Goal: Task Accomplishment & Management: Use online tool/utility

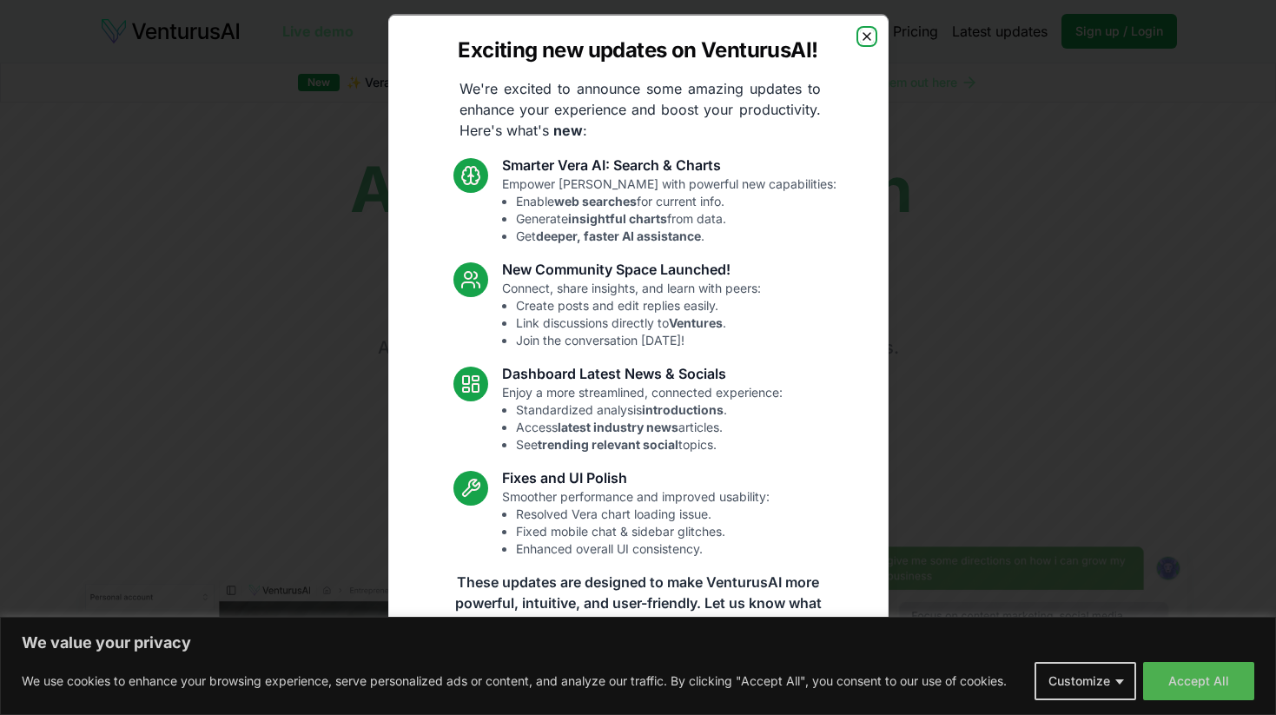
click at [867, 36] on icon "button" at bounding box center [866, 35] width 7 height 7
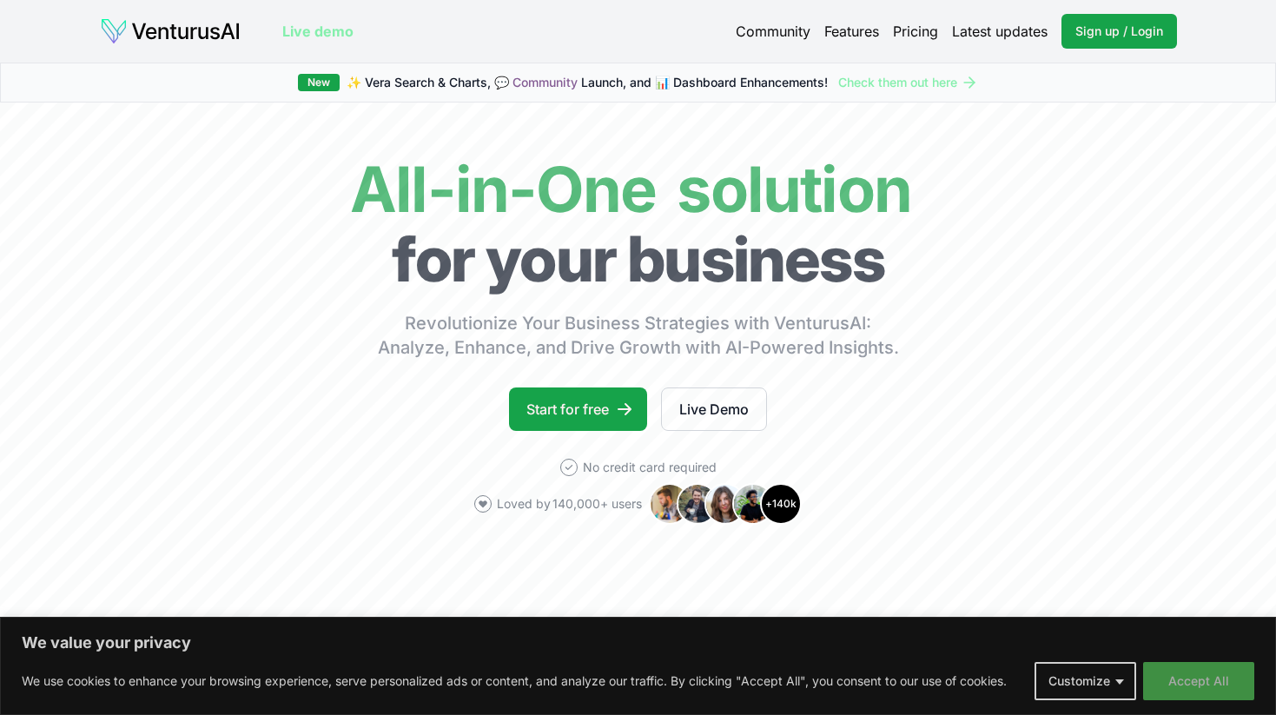
click at [1190, 690] on button "Accept All" at bounding box center [1198, 681] width 111 height 38
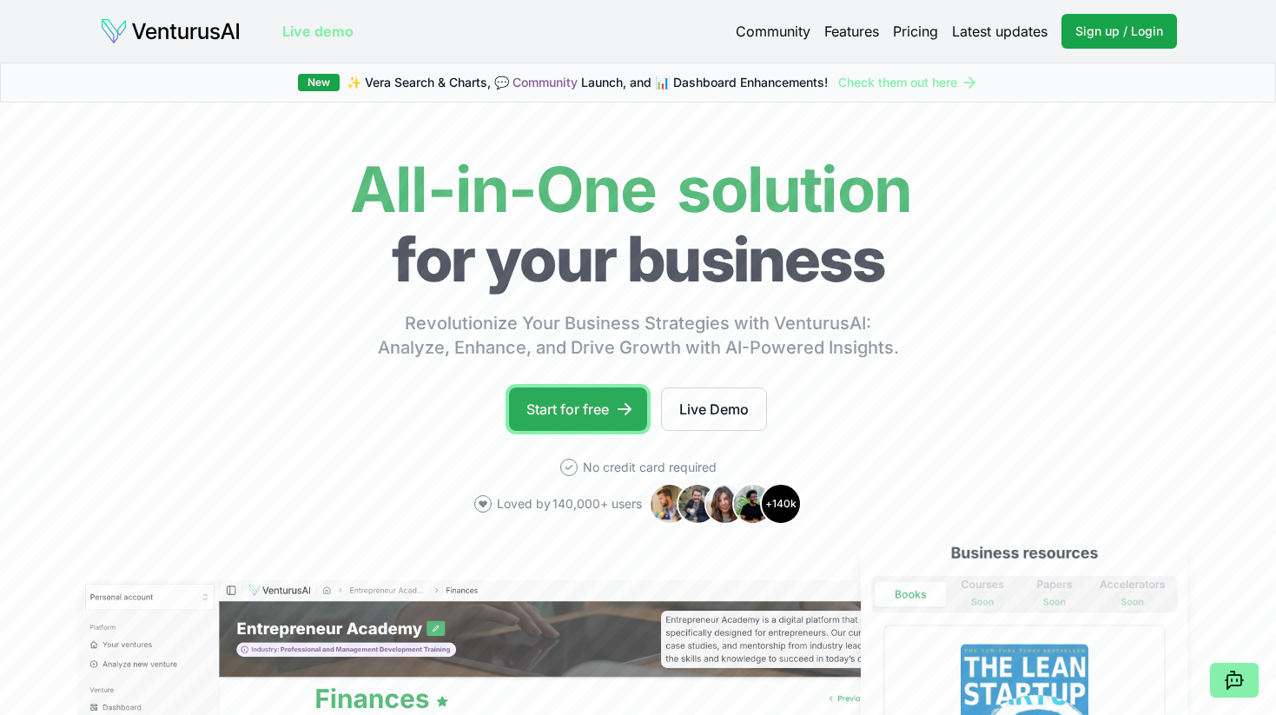
click at [563, 408] on link "Start for free" at bounding box center [578, 408] width 138 height 43
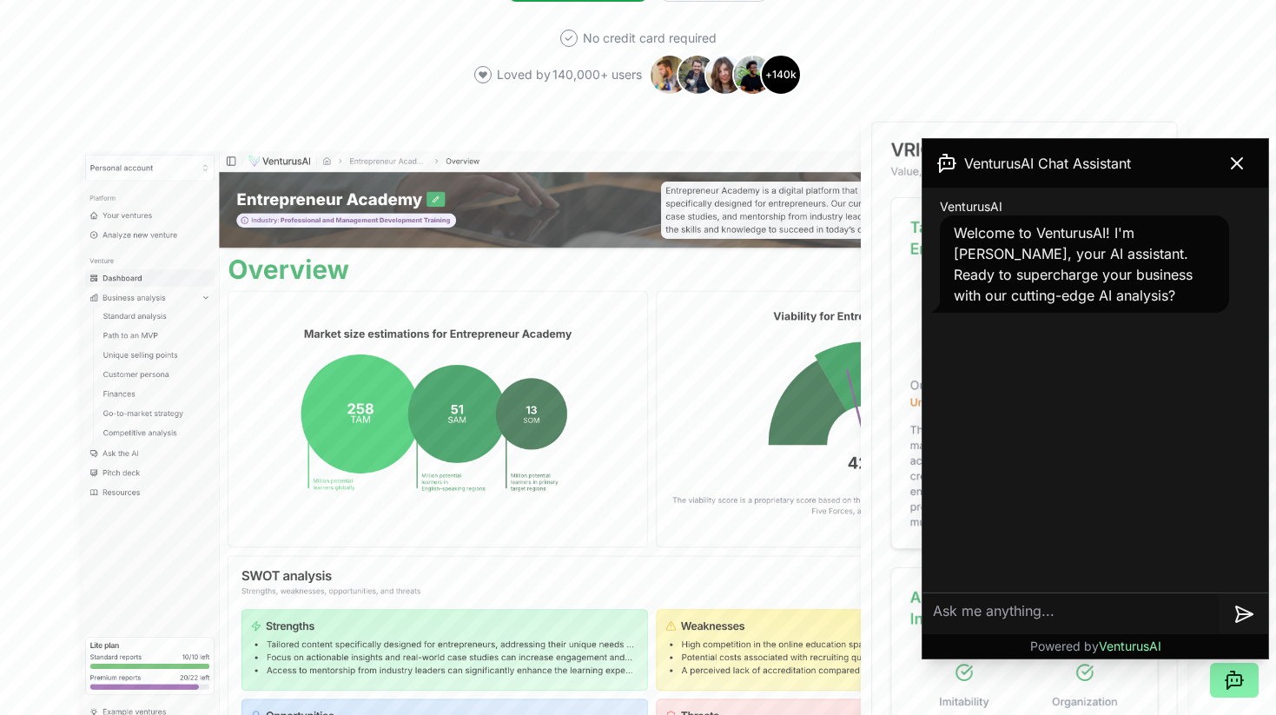
scroll to position [434, 0]
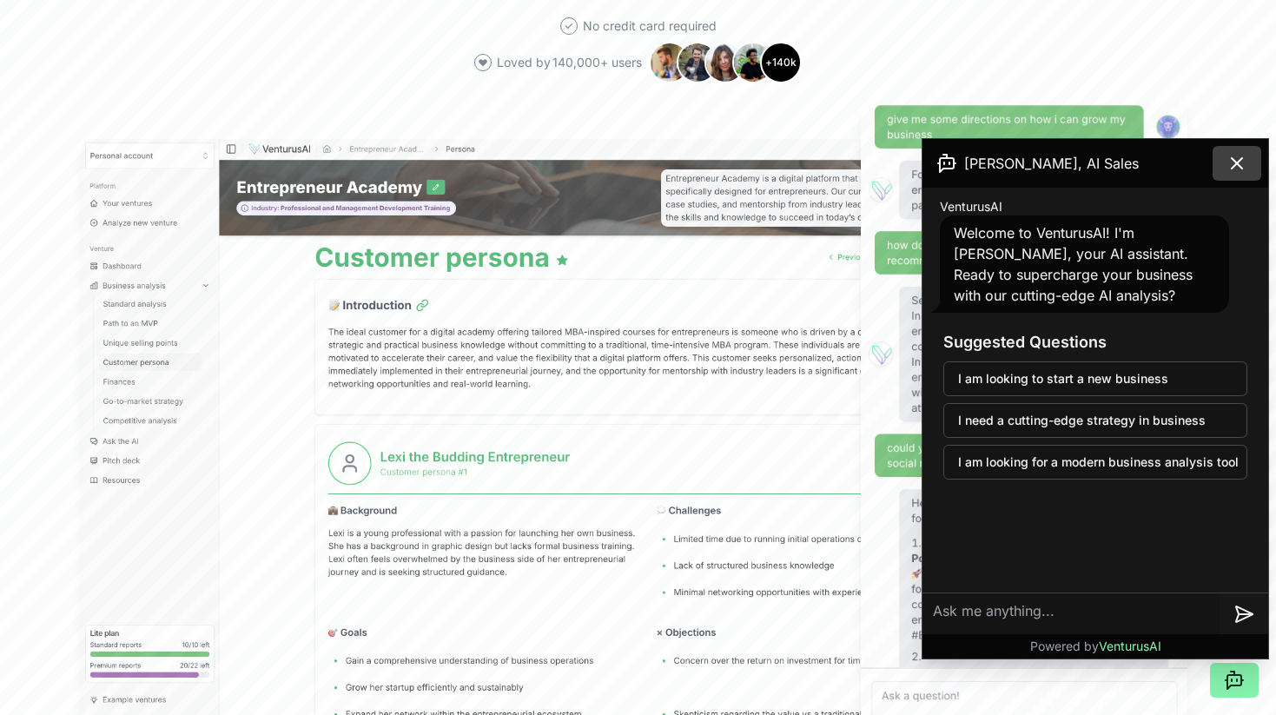
click at [1229, 149] on button at bounding box center [1237, 163] width 49 height 35
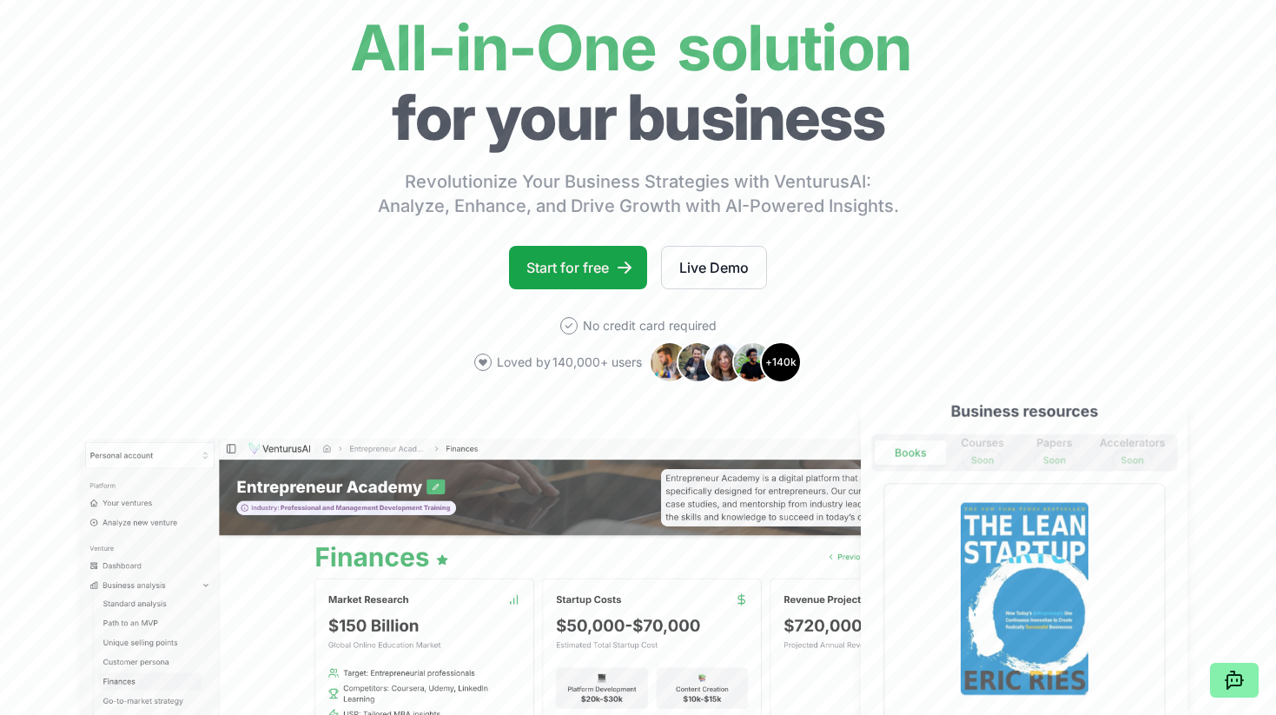
scroll to position [0, 0]
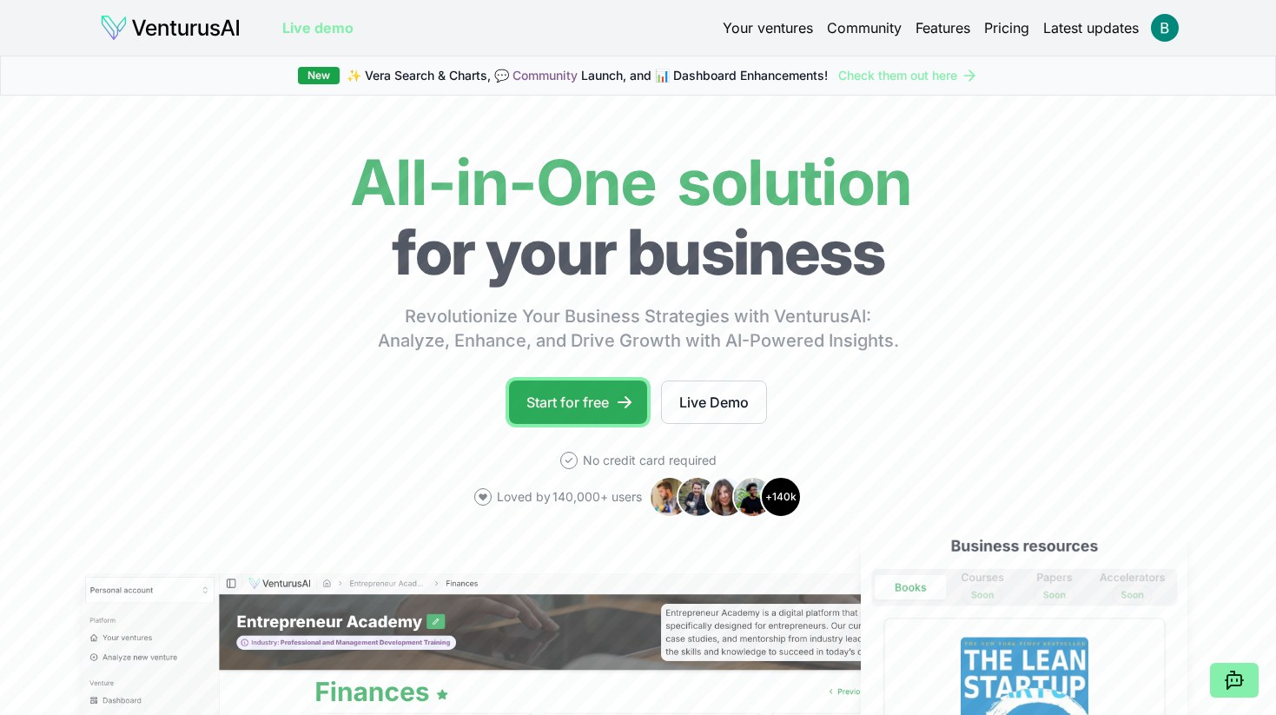
click at [607, 402] on link "Start for free" at bounding box center [578, 401] width 138 height 43
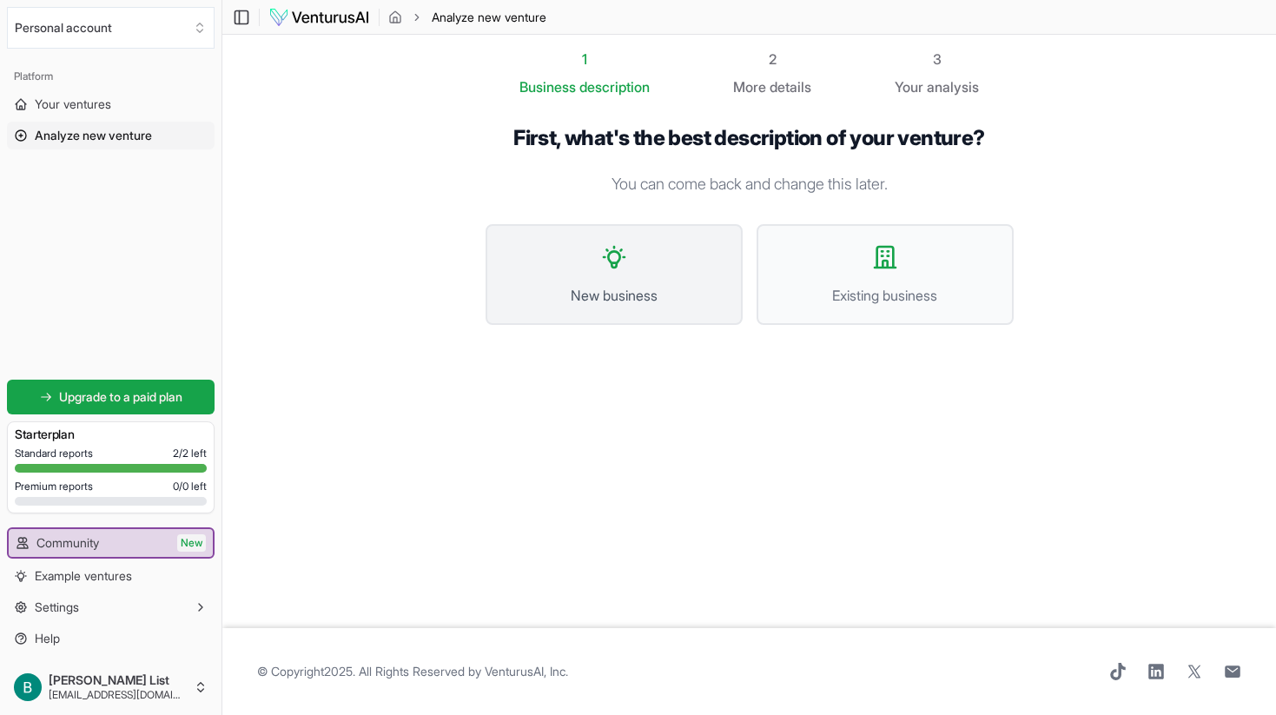
click at [651, 293] on span "New business" at bounding box center [614, 295] width 219 height 21
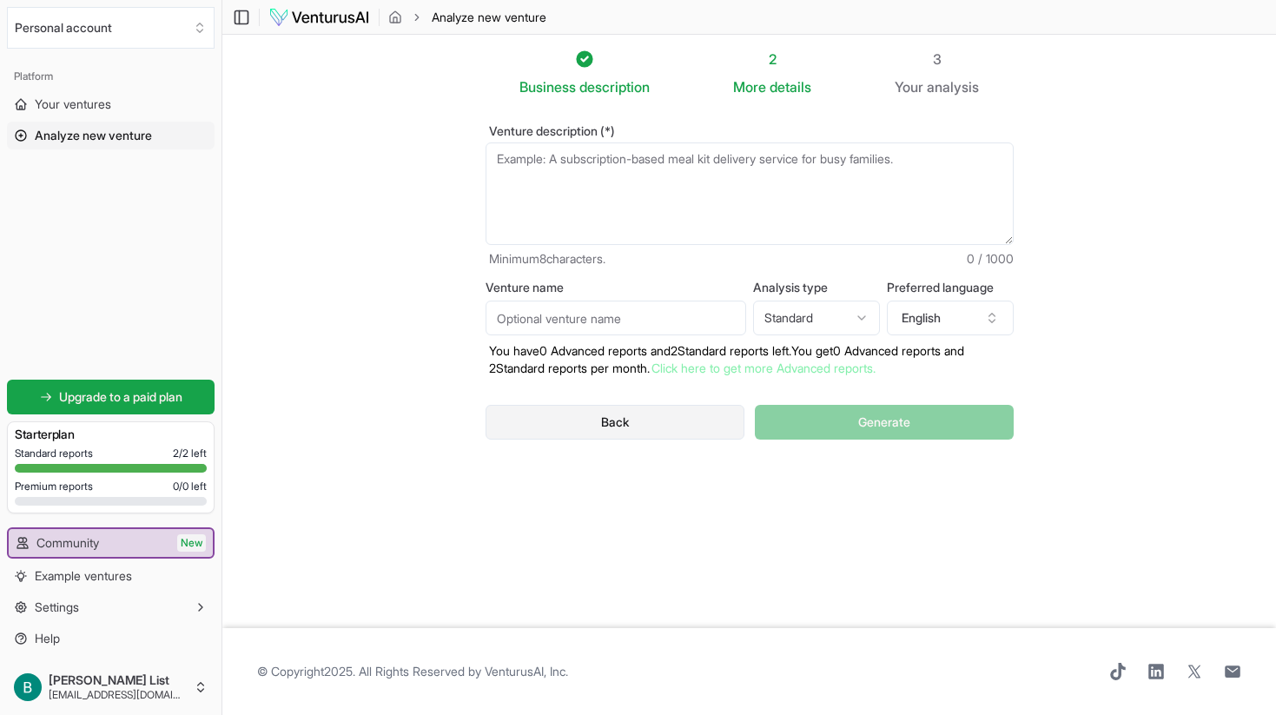
click at [626, 432] on button "Back" at bounding box center [616, 422] width 260 height 35
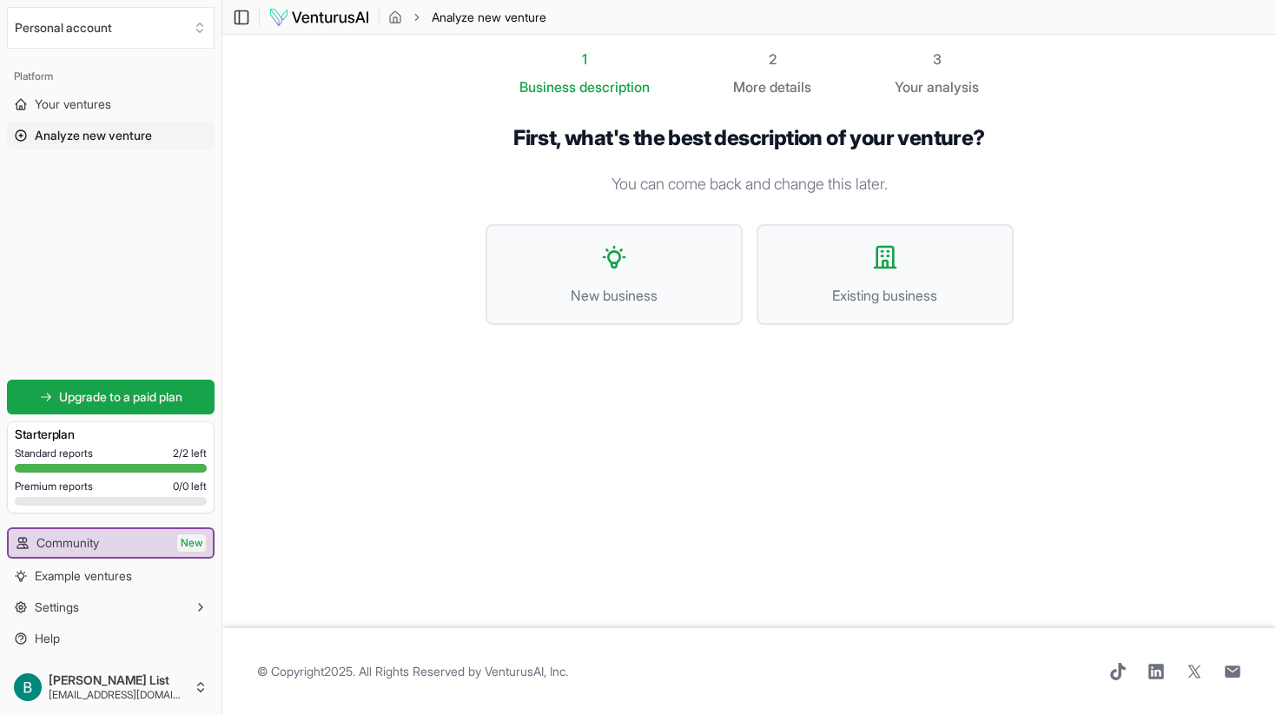
click at [453, 488] on section "1 Business description 2 More details 3 Your analysis First, what's the best de…" at bounding box center [749, 331] width 1054 height 593
click at [780, 84] on span "details" at bounding box center [791, 86] width 42 height 17
click at [242, 19] on icon at bounding box center [241, 17] width 17 height 21
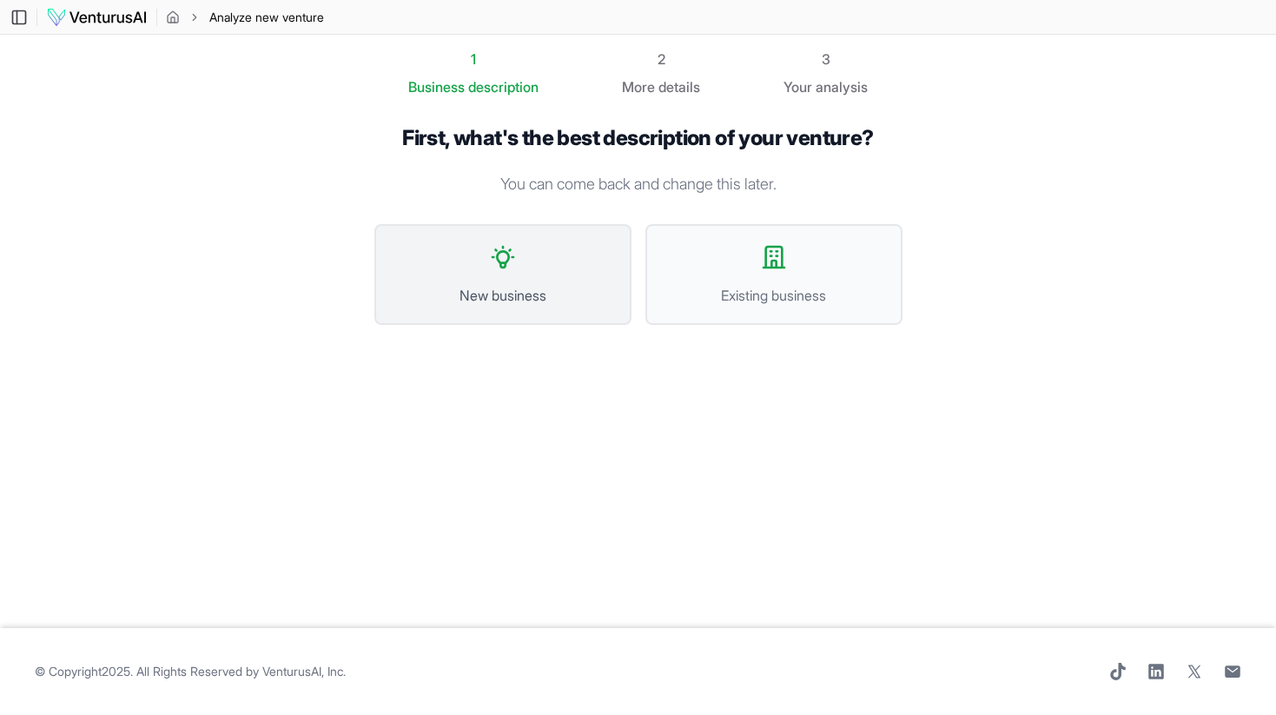
click at [534, 271] on button "New business" at bounding box center [502, 274] width 257 height 101
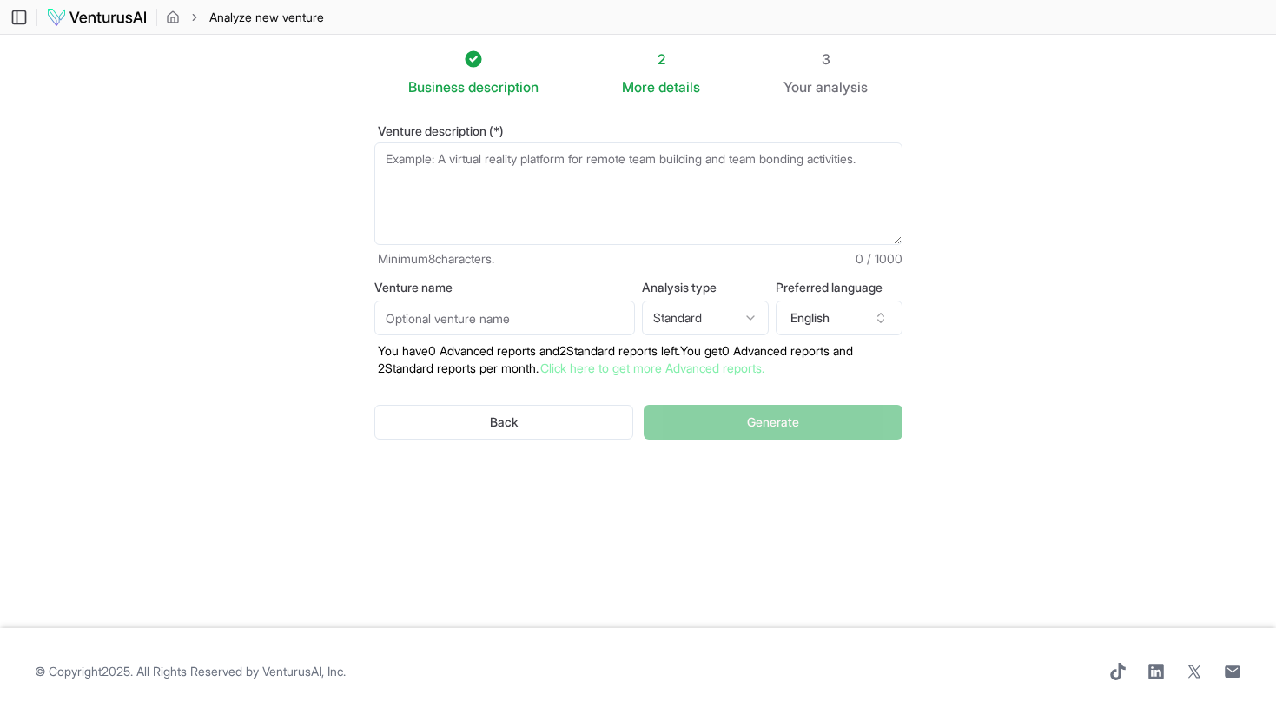
click at [547, 220] on textarea "Venture description (*)" at bounding box center [638, 193] width 528 height 102
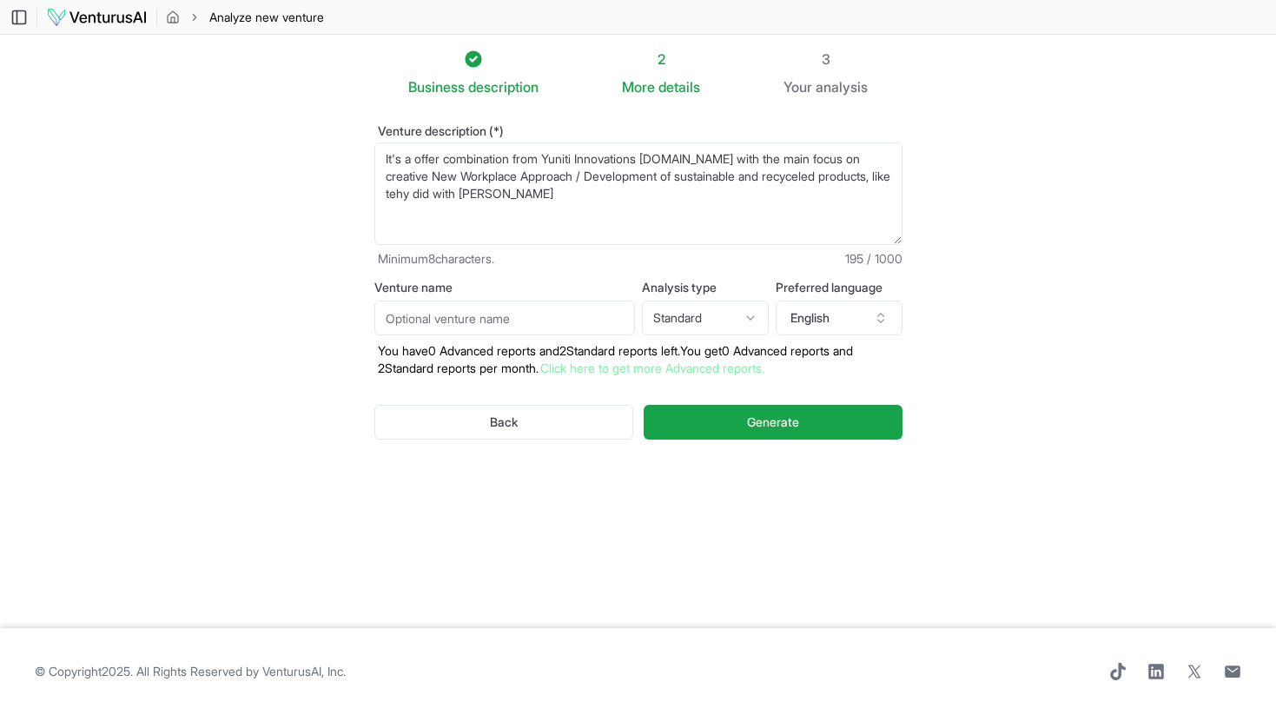
click at [484, 193] on textarea "It's a offer combination from Yuniti Innovations [DOMAIN_NAME] with the main fo…" at bounding box center [638, 193] width 528 height 102
click at [612, 191] on textarea "It's a offer combination from Yuniti Innovations [DOMAIN_NAME] with the main fo…" at bounding box center [638, 193] width 528 height 102
click at [799, 190] on textarea "It's a offer combination from Yuniti Innovations [DOMAIN_NAME] with the main fo…" at bounding box center [638, 193] width 528 height 102
click at [879, 198] on textarea "It's a offer combination from Yuniti Innovations [DOMAIN_NAME] with the main fo…" at bounding box center [638, 193] width 528 height 102
paste textarea "[URL][DOMAIN_NAME]"
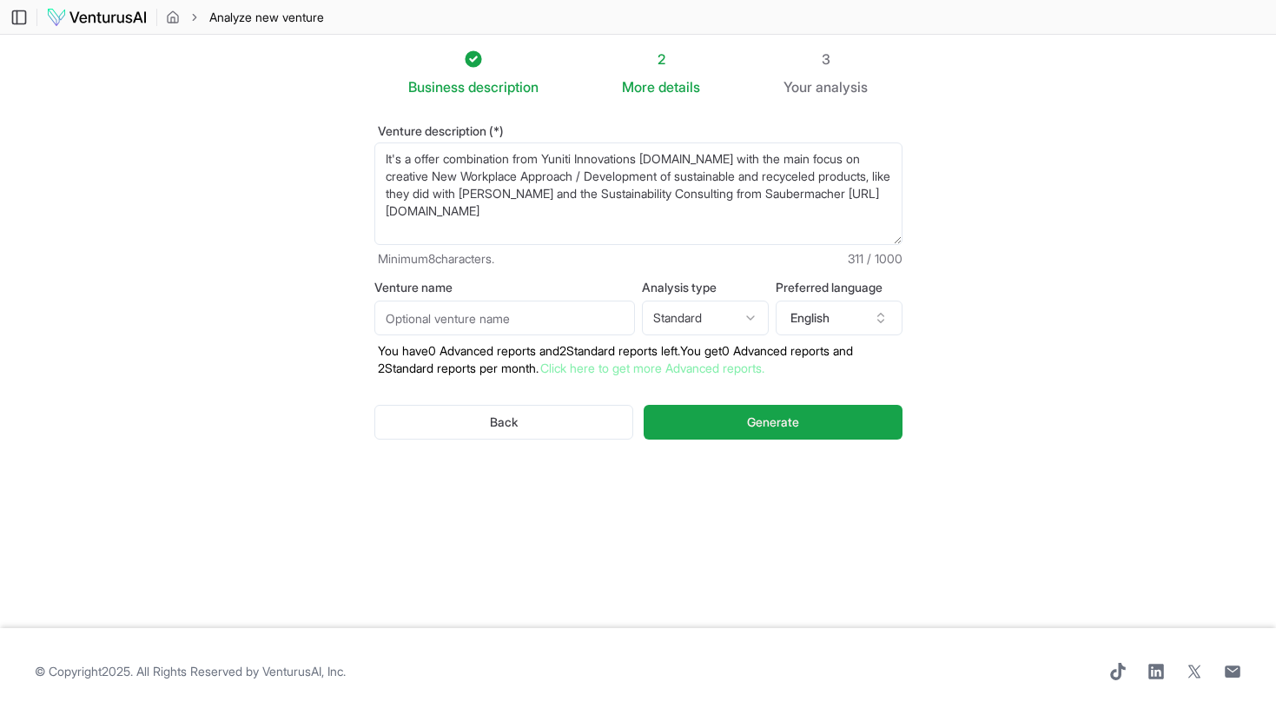
click at [829, 218] on textarea "It's a offer combination from Yuniti Innovations [DOMAIN_NAME] with the main fo…" at bounding box center [638, 193] width 528 height 102
type textarea "It's a offer combination from Yuniti Innovations [DOMAIN_NAME] with the main fo…"
click at [499, 321] on input "Venture name" at bounding box center [504, 318] width 261 height 35
type input "[PERSON_NAME]"
click at [752, 315] on html "We value your privacy We use cookies to enhance your browsing experience, serve…" at bounding box center [638, 357] width 1276 height 715
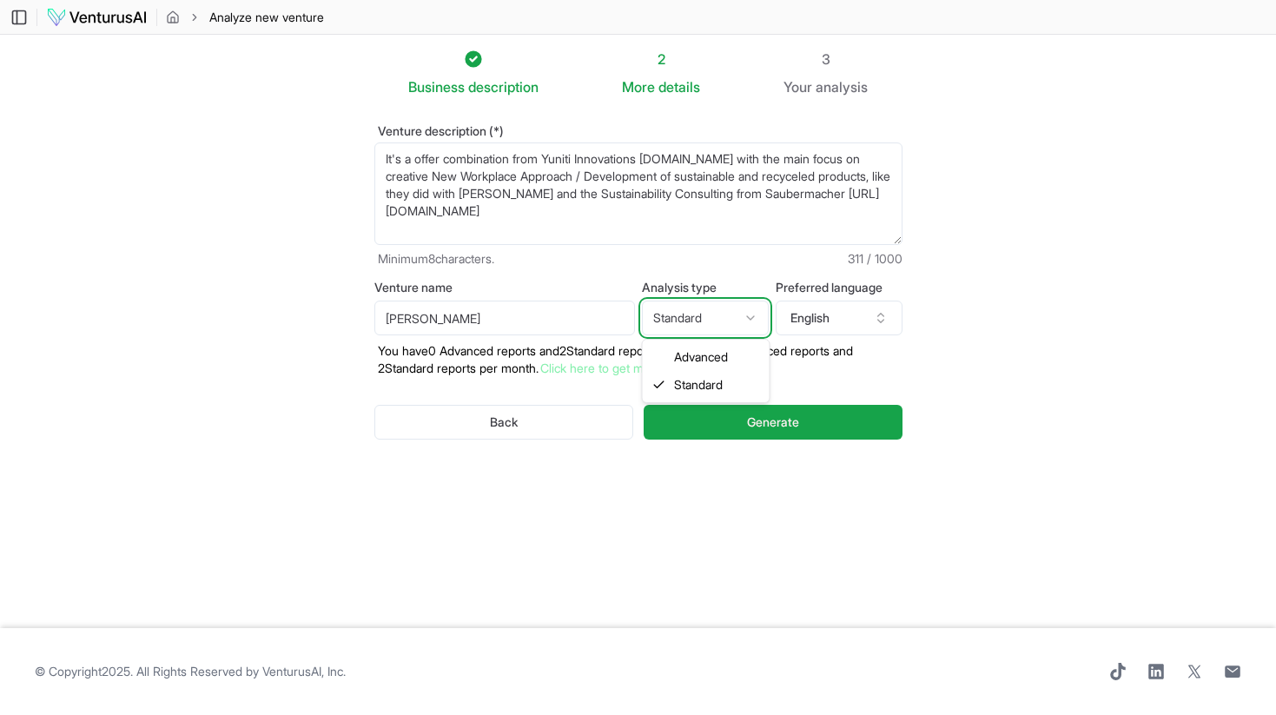
click at [752, 315] on html "We value your privacy We use cookies to enhance your browsing experience, serve…" at bounding box center [638, 357] width 1276 height 715
click at [874, 319] on icon "button" at bounding box center [881, 318] width 14 height 14
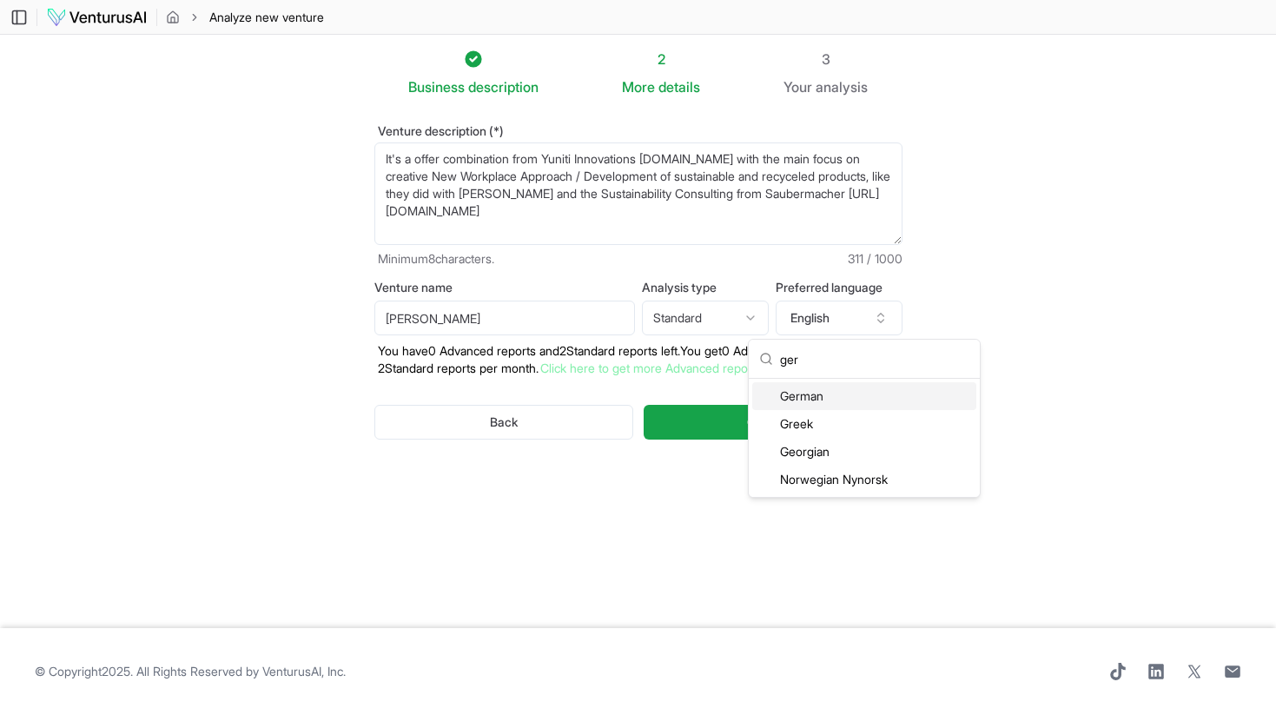
type input "ger"
click at [818, 396] on div "German" at bounding box center [864, 396] width 224 height 28
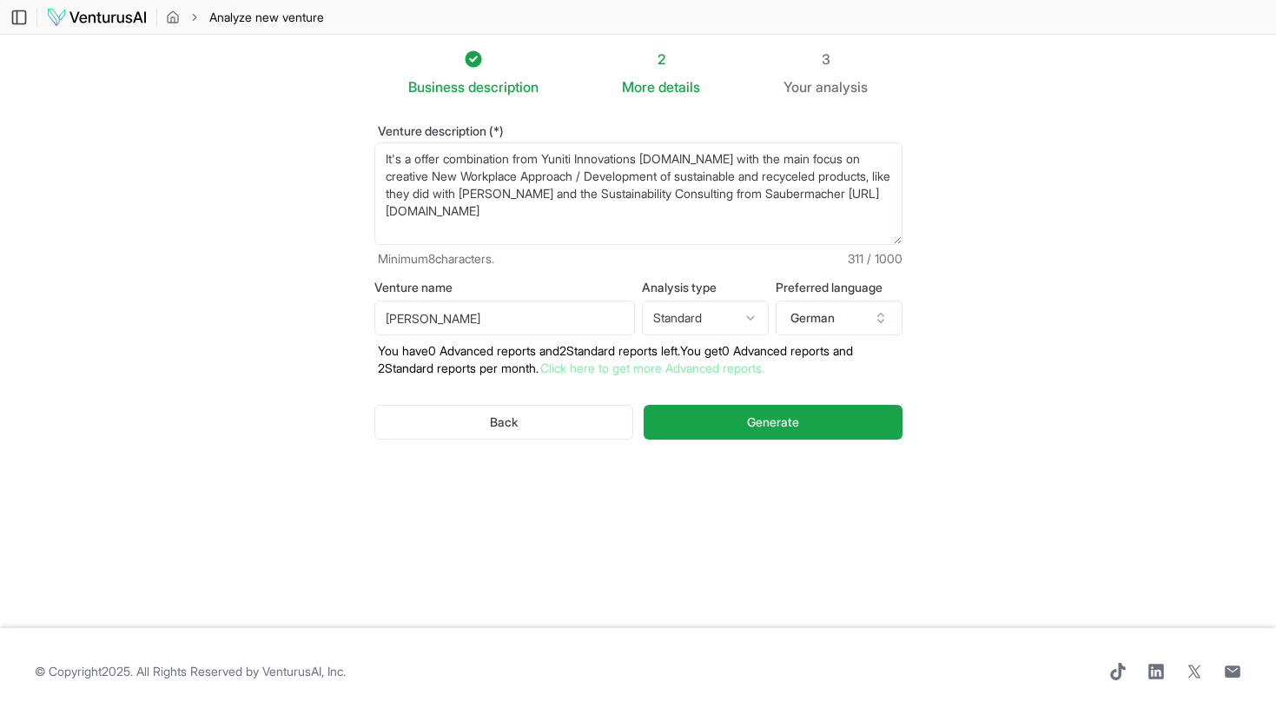
click at [744, 316] on html "We value your privacy We use cookies to enhance your browsing experience, serve…" at bounding box center [638, 357] width 1276 height 715
click at [518, 486] on html "We value your privacy We use cookies to enhance your browsing experience, serve…" at bounding box center [638, 357] width 1276 height 715
click at [768, 422] on span "Generate" at bounding box center [773, 421] width 52 height 17
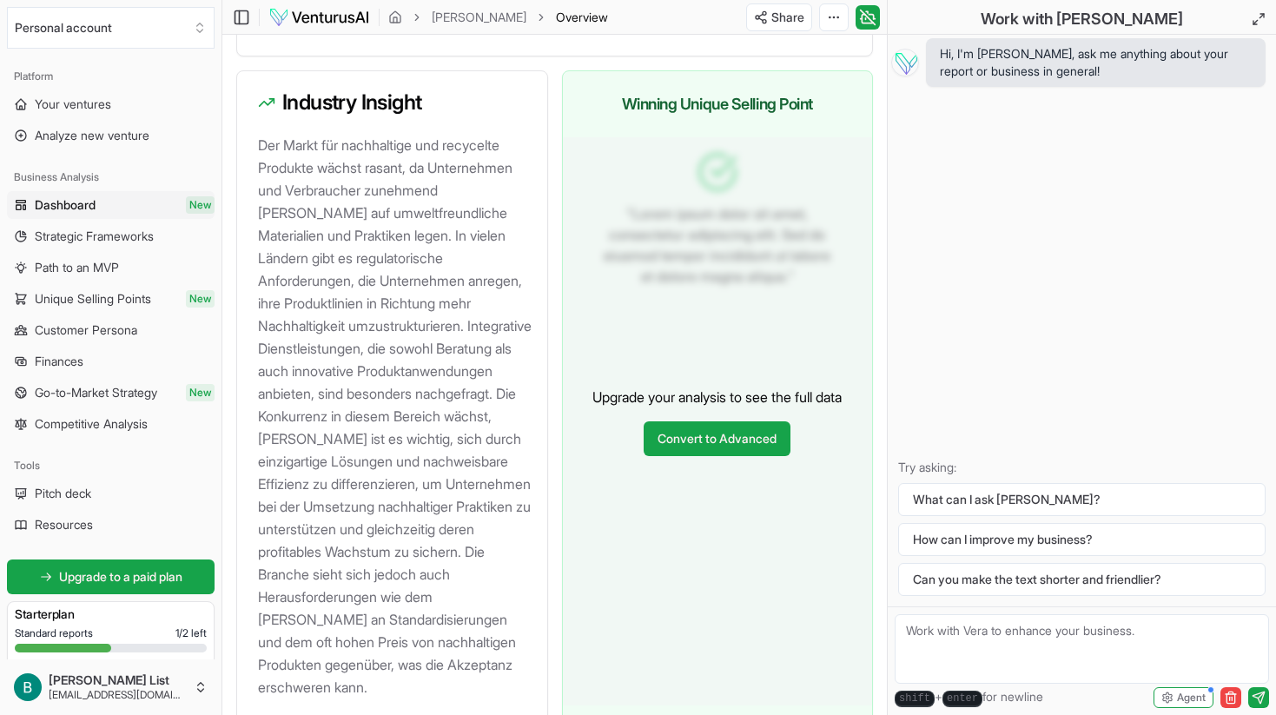
scroll to position [2206, 0]
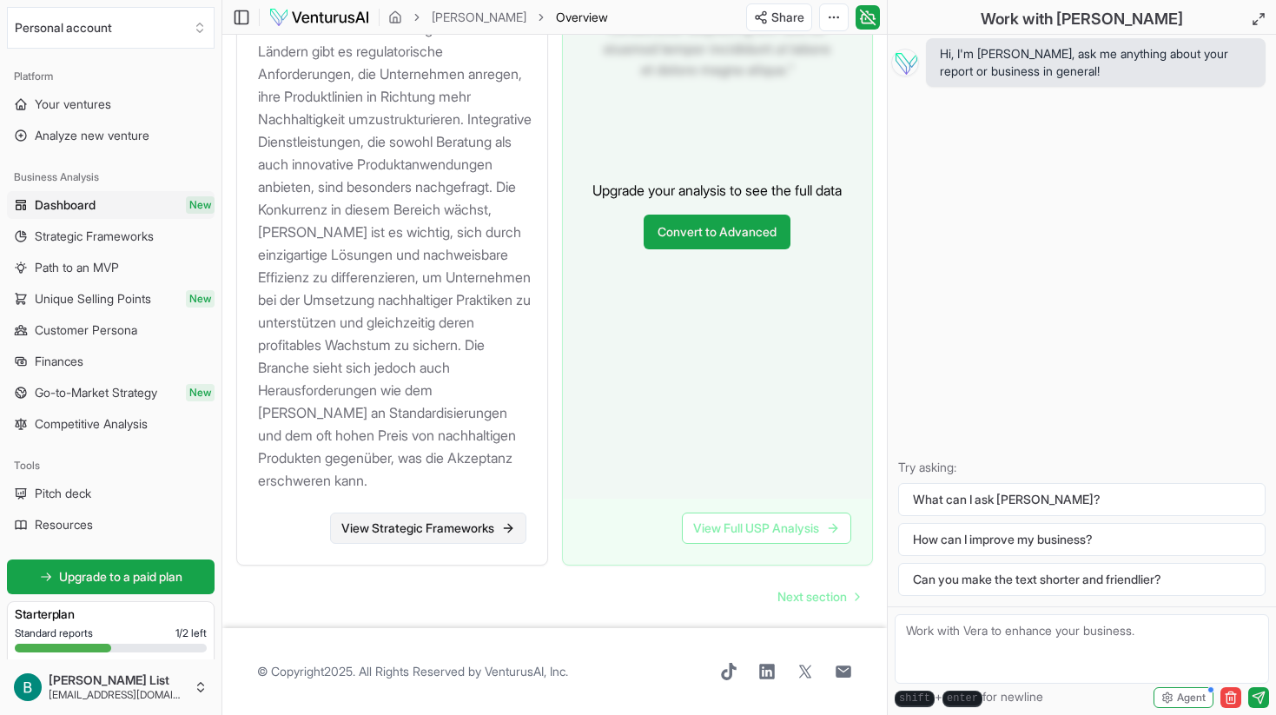
click at [451, 526] on link "View Strategic Frameworks" at bounding box center [428, 527] width 196 height 31
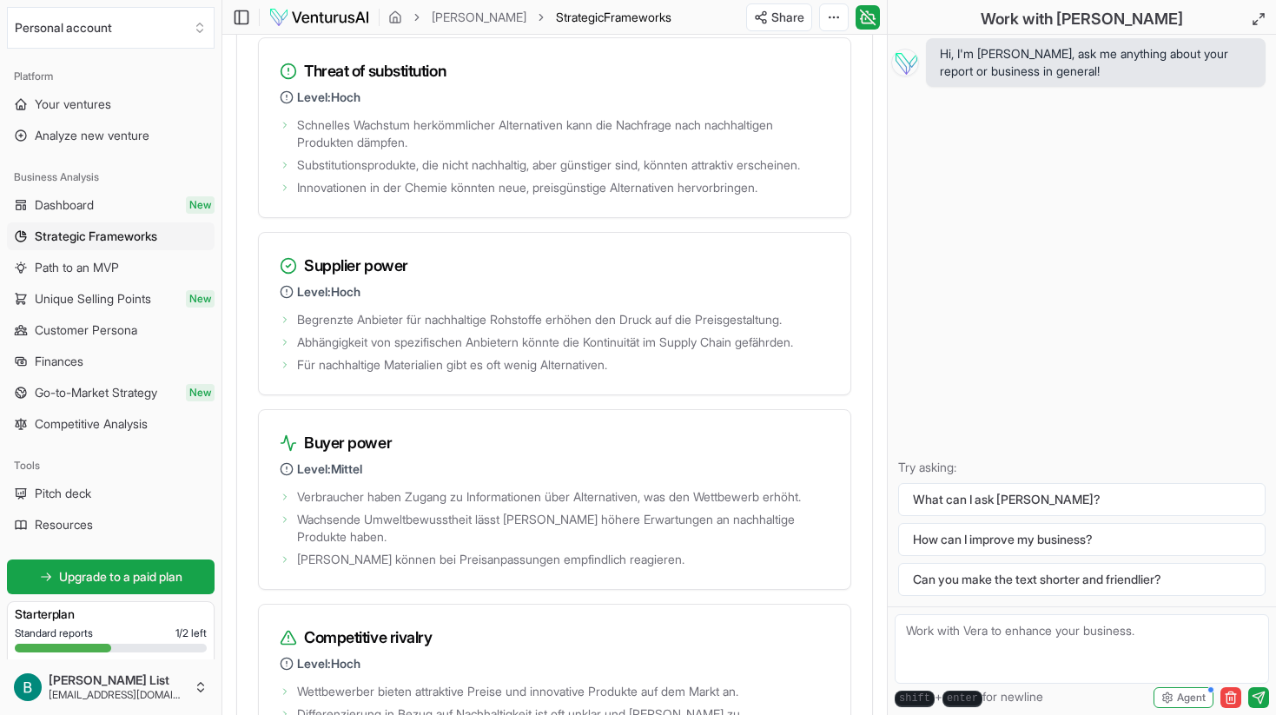
scroll to position [3299, 0]
click at [739, 80] on div "Download PDF" at bounding box center [768, 81] width 142 height 28
